Goal: Find contact information: Find contact information

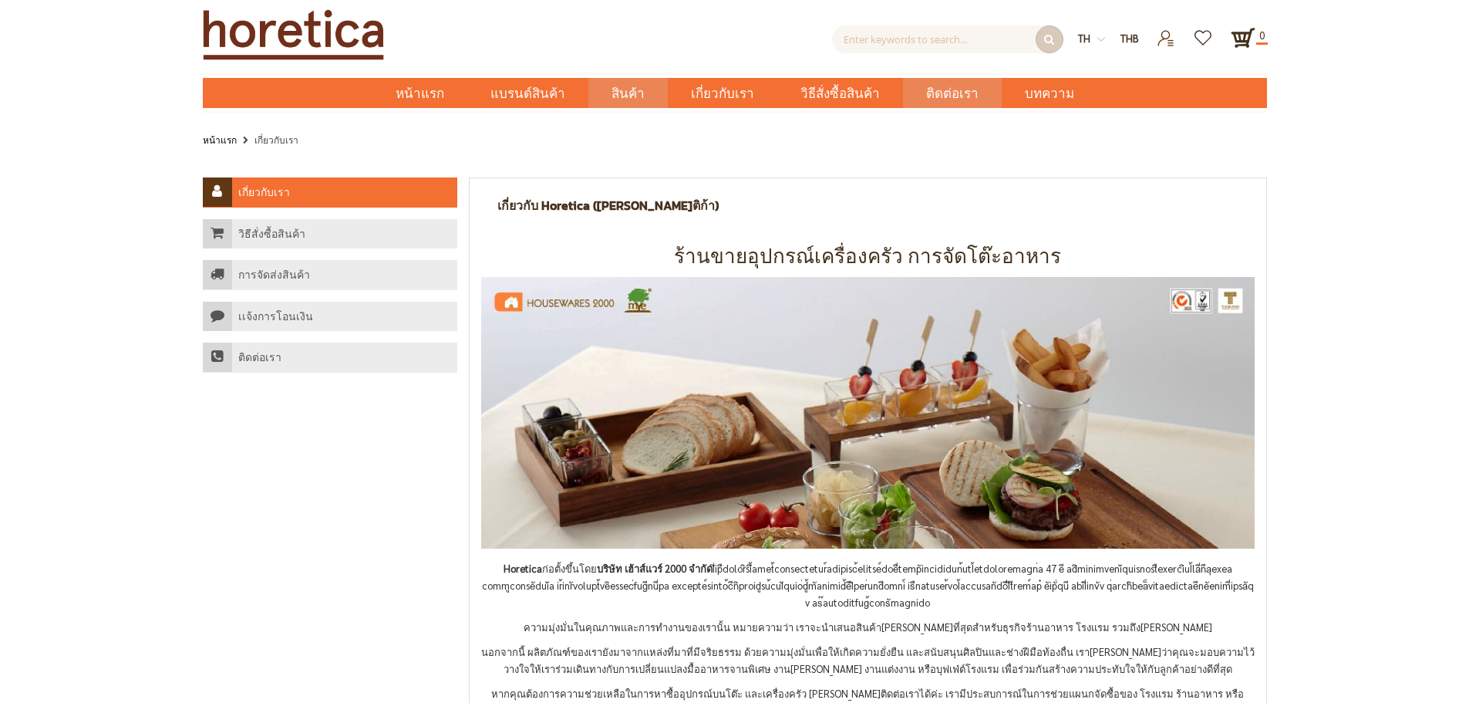
click at [934, 96] on span "ติดต่อเรา" at bounding box center [952, 94] width 52 height 32
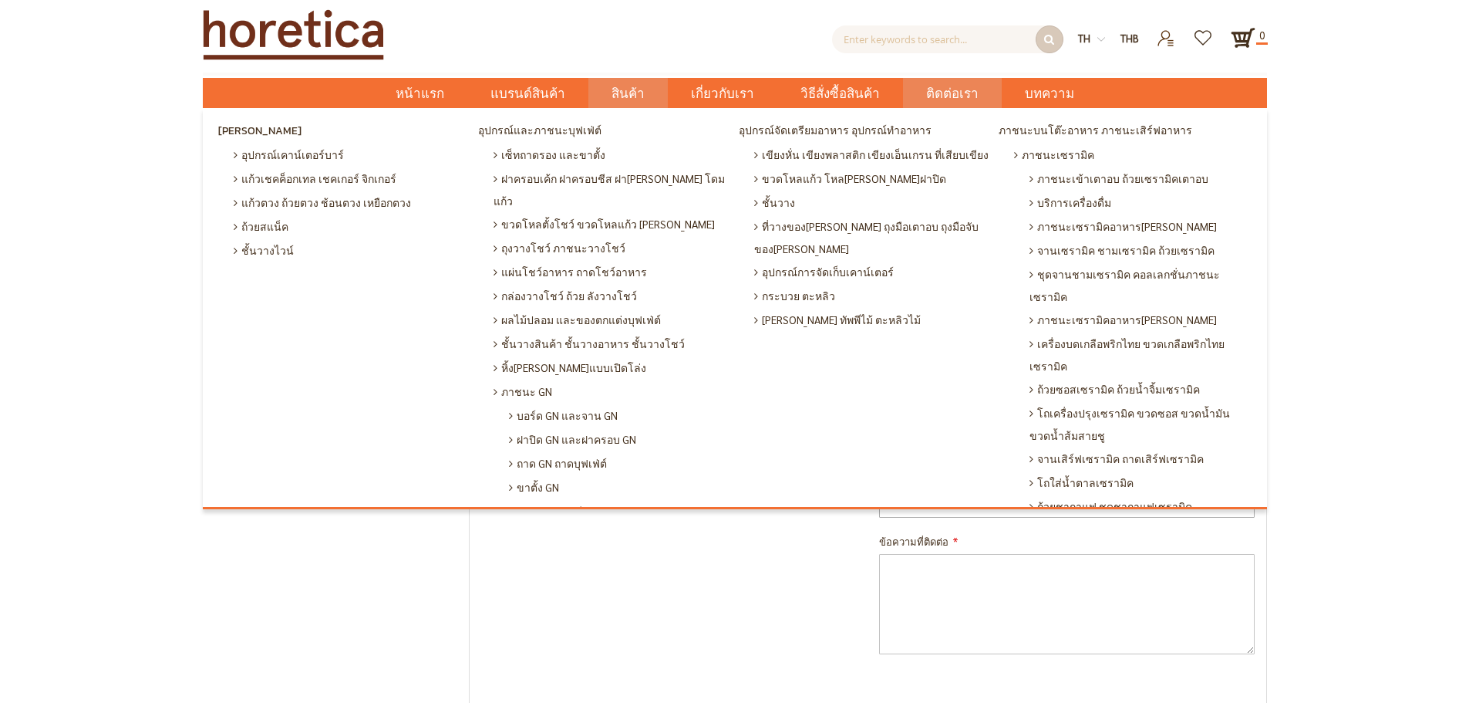
click at [628, 93] on span "สินค้า" at bounding box center [628, 94] width 33 height 32
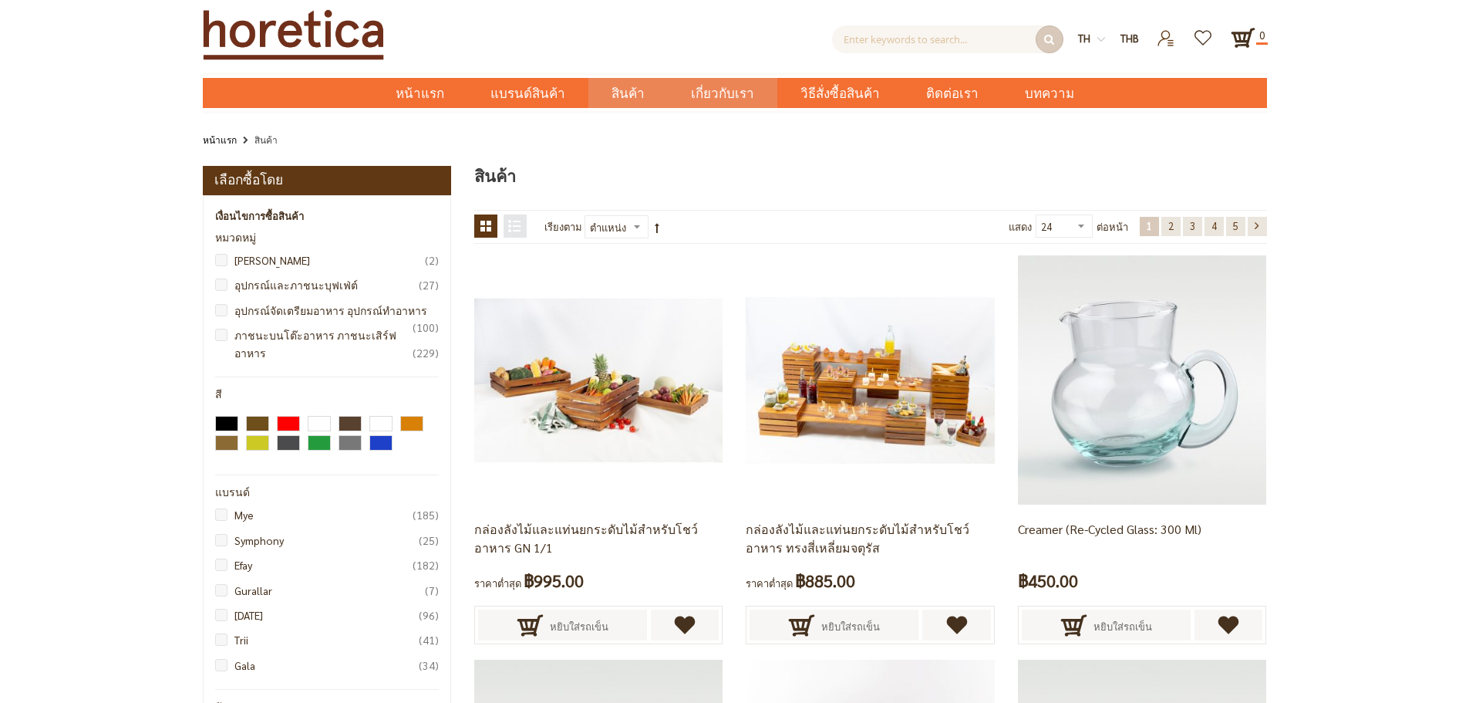
click at [707, 95] on span "เกี่ยวกับเรา" at bounding box center [722, 94] width 63 height 32
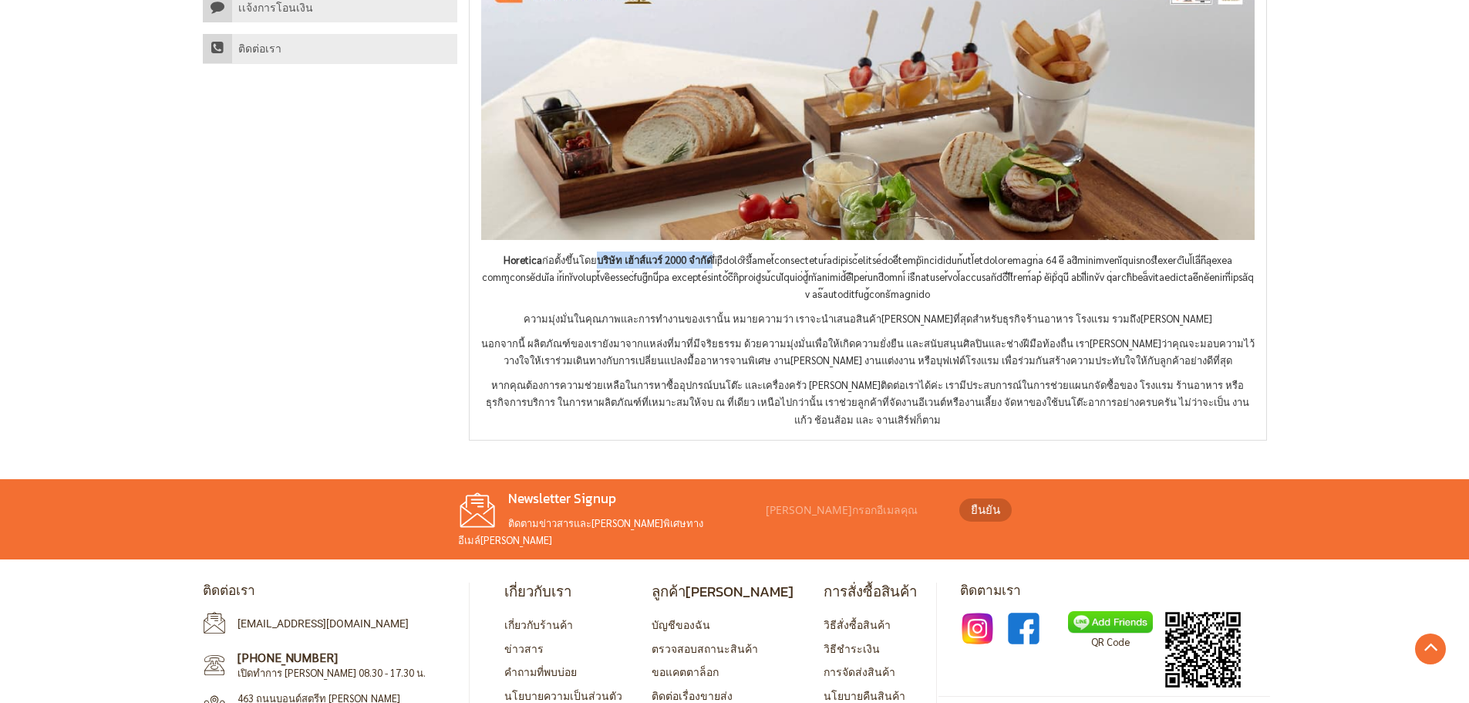
drag, startPoint x: 573, startPoint y: 261, endPoint x: 685, endPoint y: 259, distance: 111.8
click at [685, 259] on p "Horetica ก่อตั้งขึ้นโดย บริษัท เฮ้าส์แวร์ 2000 จำกัด" at bounding box center [867, 276] width 773 height 51
copy strong "บริษัท เฮ้าส์แวร์ 2000 จำกัด"
